Goal: Navigation & Orientation: Find specific page/section

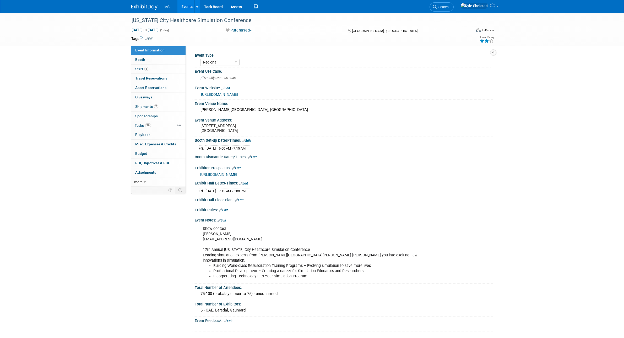
select select "Regional"
click at [185, 11] on link "Events" at bounding box center [186, 6] width 19 height 13
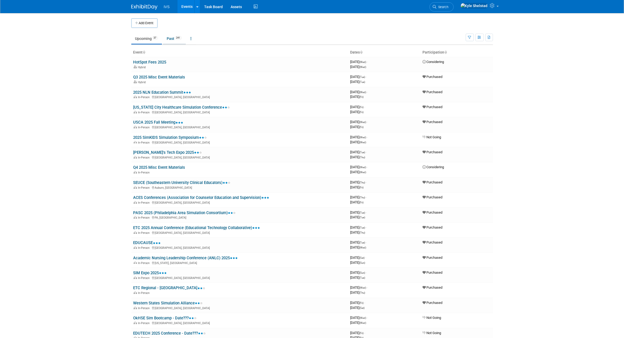
click at [174, 40] on link "Past 241" at bounding box center [174, 39] width 23 height 10
